Goal: Information Seeking & Learning: Find specific page/section

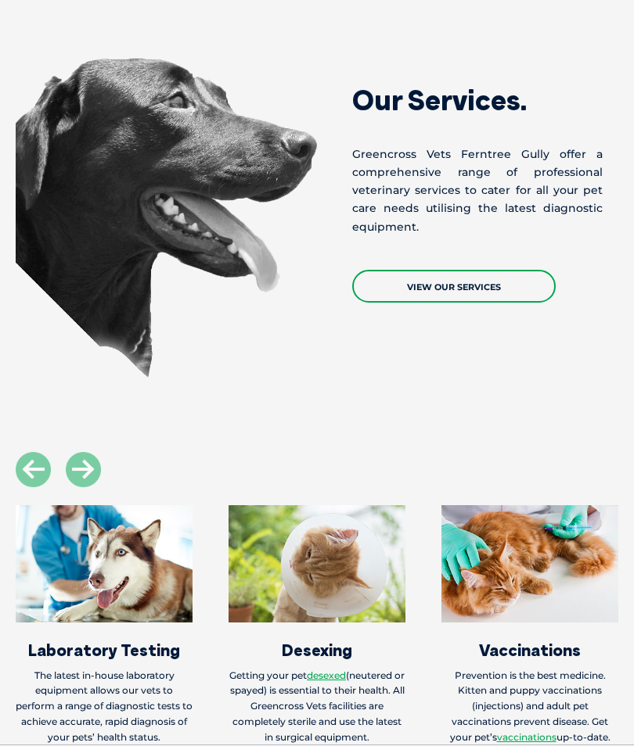
scroll to position [1528, 0]
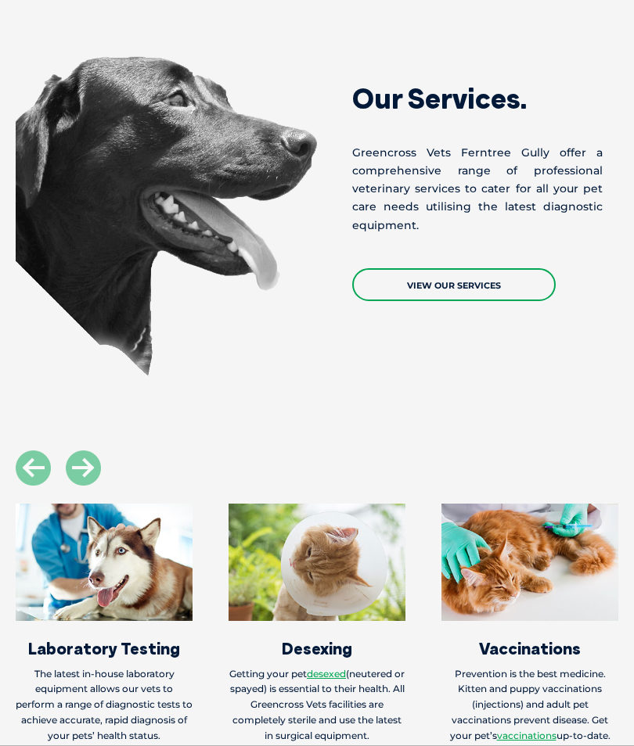
click at [171, 388] on img at bounding box center [166, 222] width 301 height 332
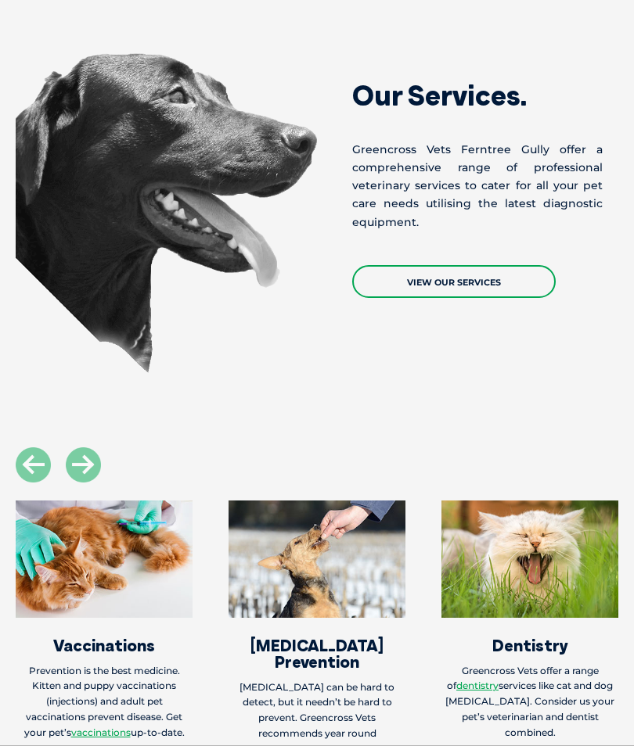
scroll to position [1527, 0]
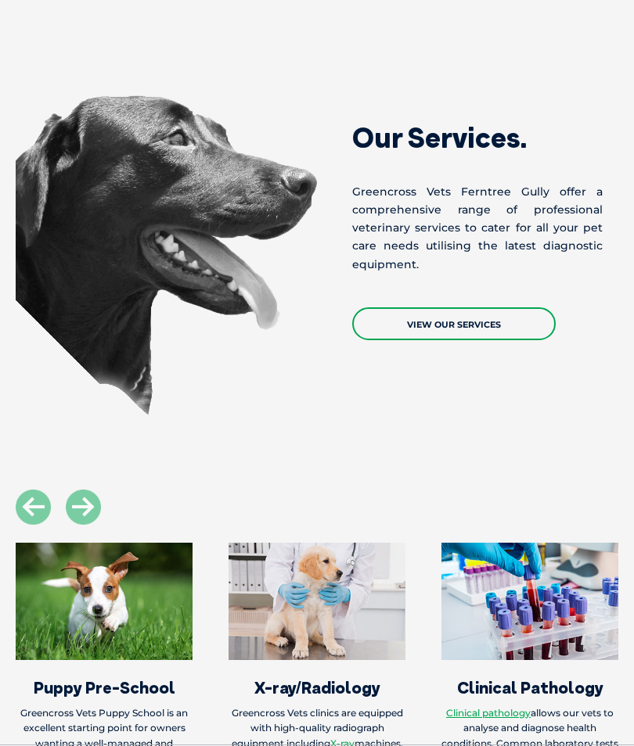
scroll to position [1489, 0]
click at [433, 340] on link "View Our Services" at bounding box center [453, 323] width 203 height 33
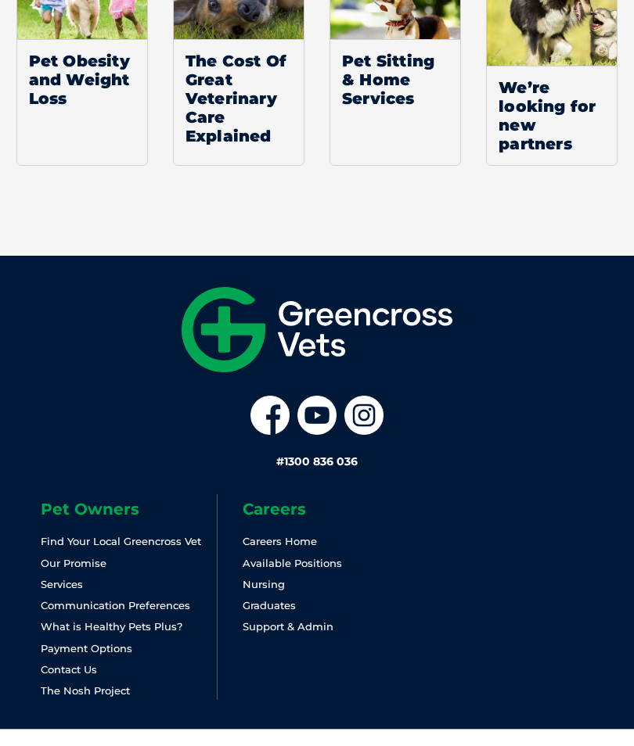
scroll to position [1721, 0]
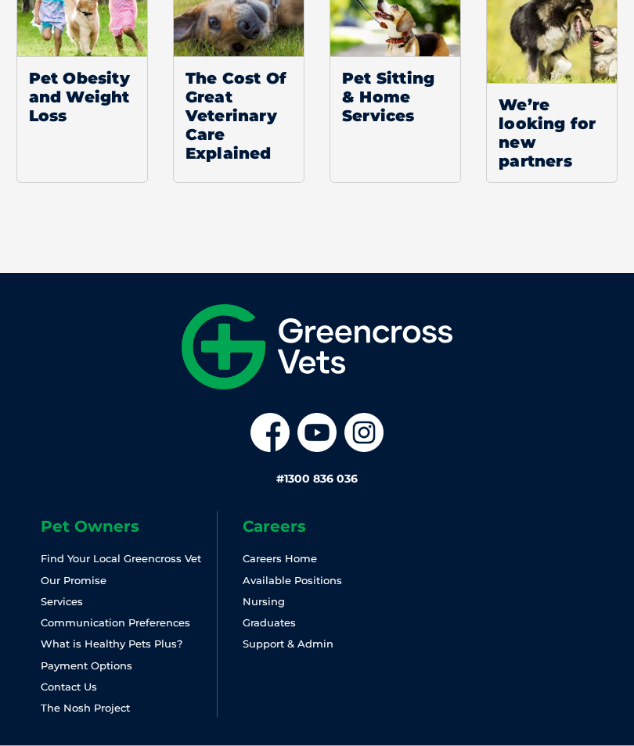
click at [153, 560] on link "Find Your Local Greencross Vet" at bounding box center [121, 558] width 160 height 13
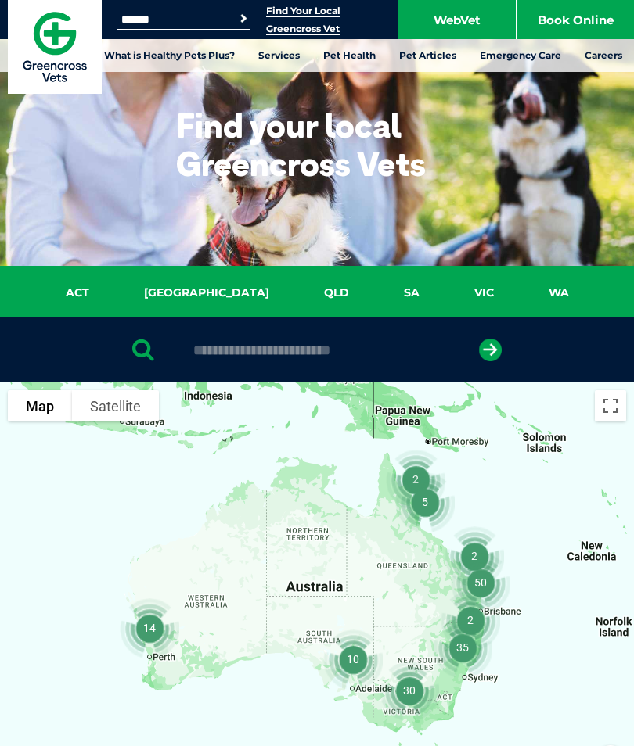
click at [217, 344] on input "text" at bounding box center [316, 351] width 262 height 16
type input "********"
click at [490, 350] on button "submit" at bounding box center [490, 350] width 23 height 23
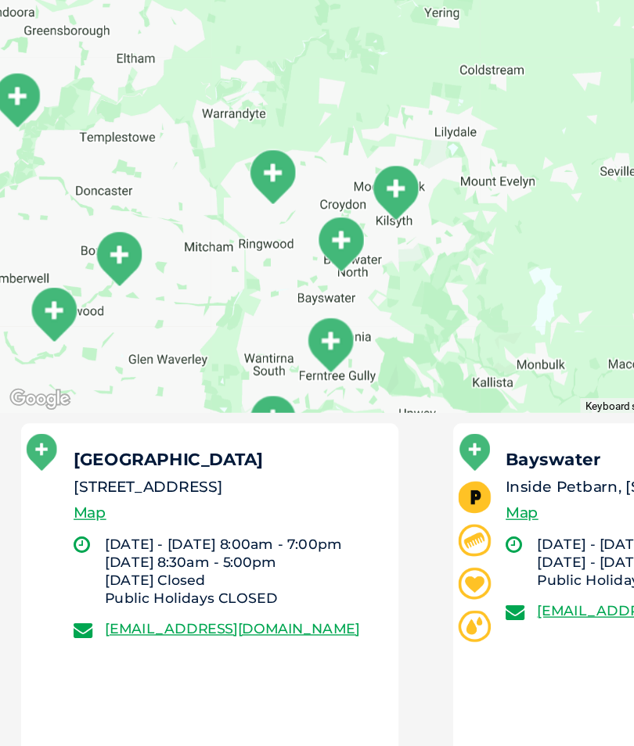
scroll to position [406, 0]
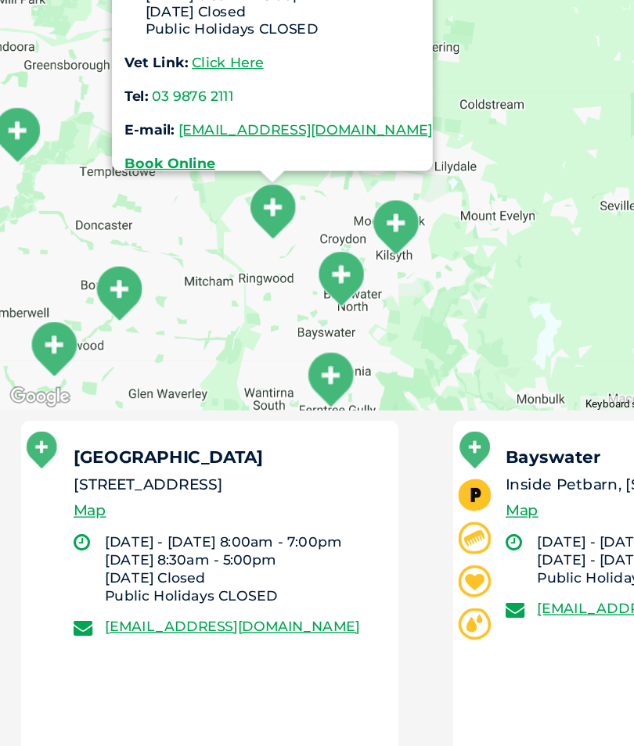
click at [143, 180] on link "Click Here" at bounding box center [169, 186] width 53 height 13
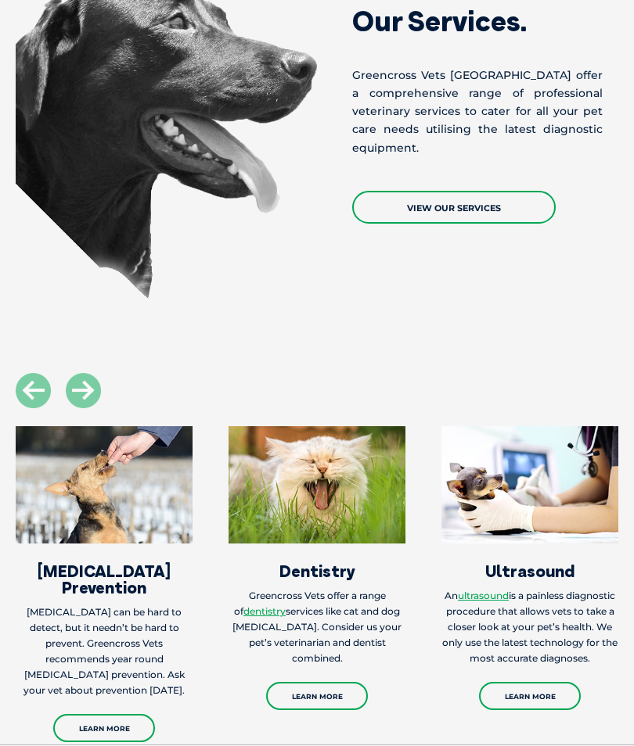
scroll to position [2532, 0]
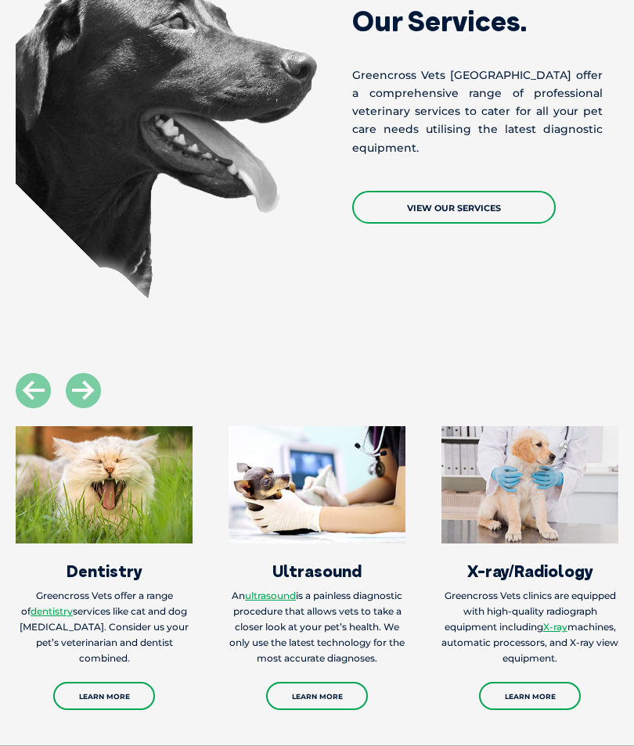
click at [429, 224] on link "View Our Services" at bounding box center [453, 207] width 203 height 33
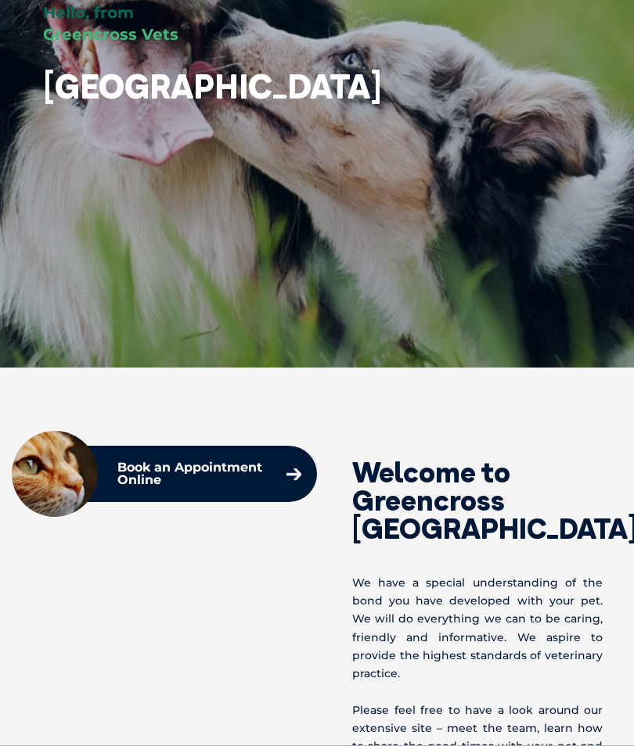
scroll to position [0, 0]
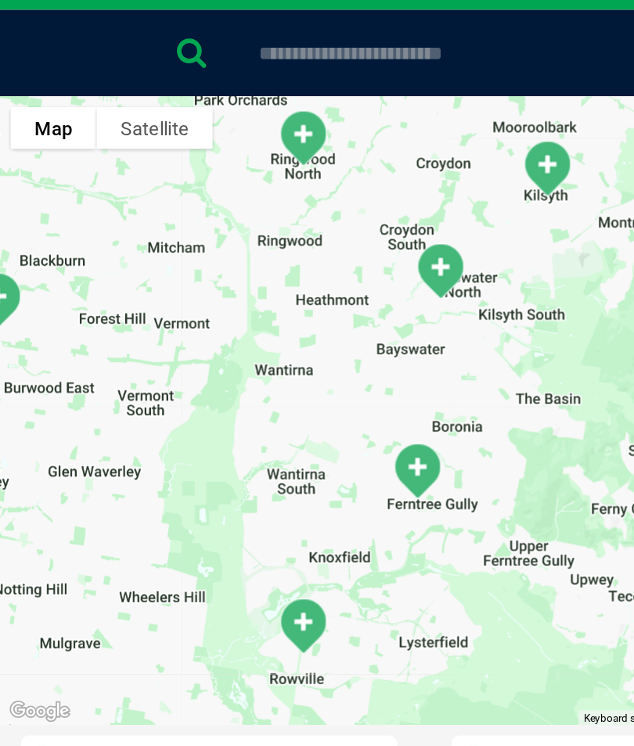
scroll to position [309, 0]
